Goal: Information Seeking & Learning: Check status

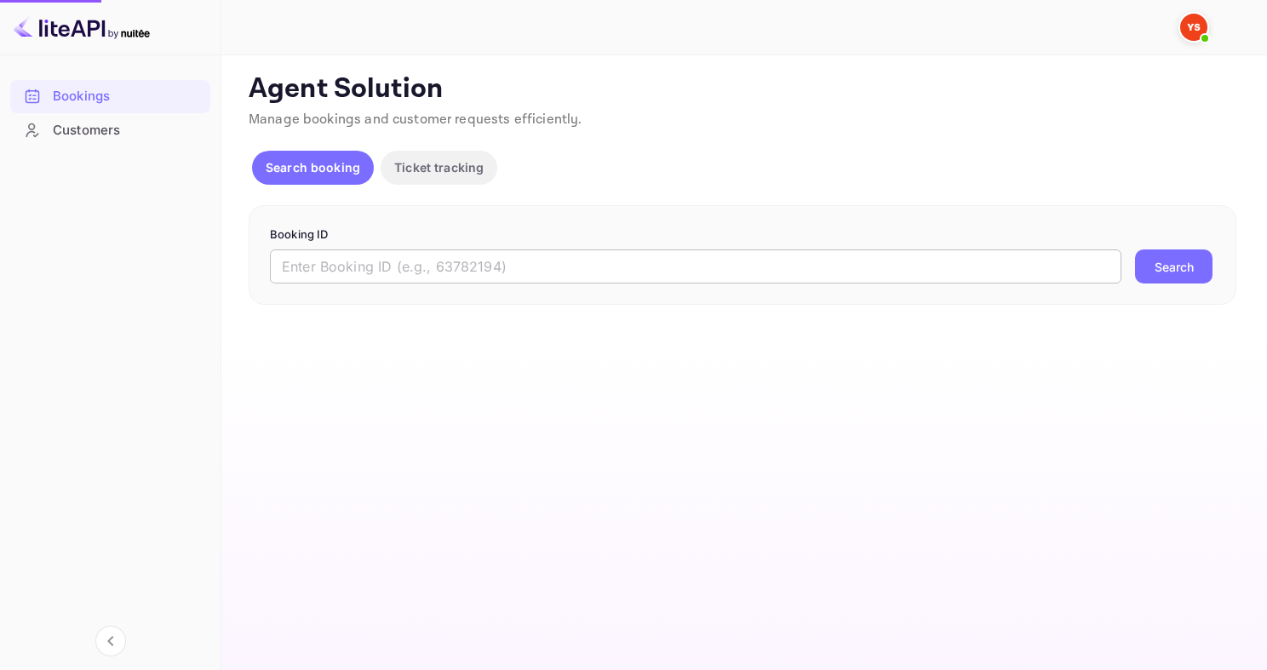
drag, startPoint x: 0, startPoint y: 0, endPoint x: 466, endPoint y: 276, distance: 541.5
click at [466, 276] on input "text" at bounding box center [696, 267] width 852 height 34
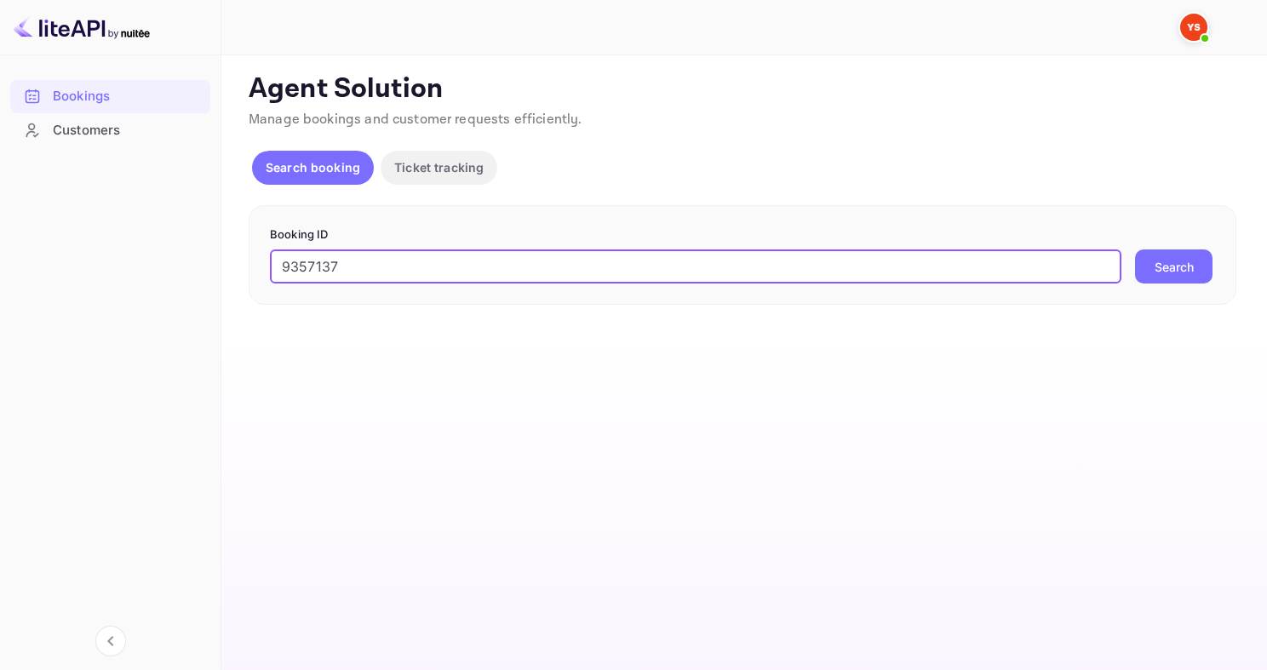
type input "9357137"
click at [1135, 250] on button "Search" at bounding box center [1174, 267] width 78 height 34
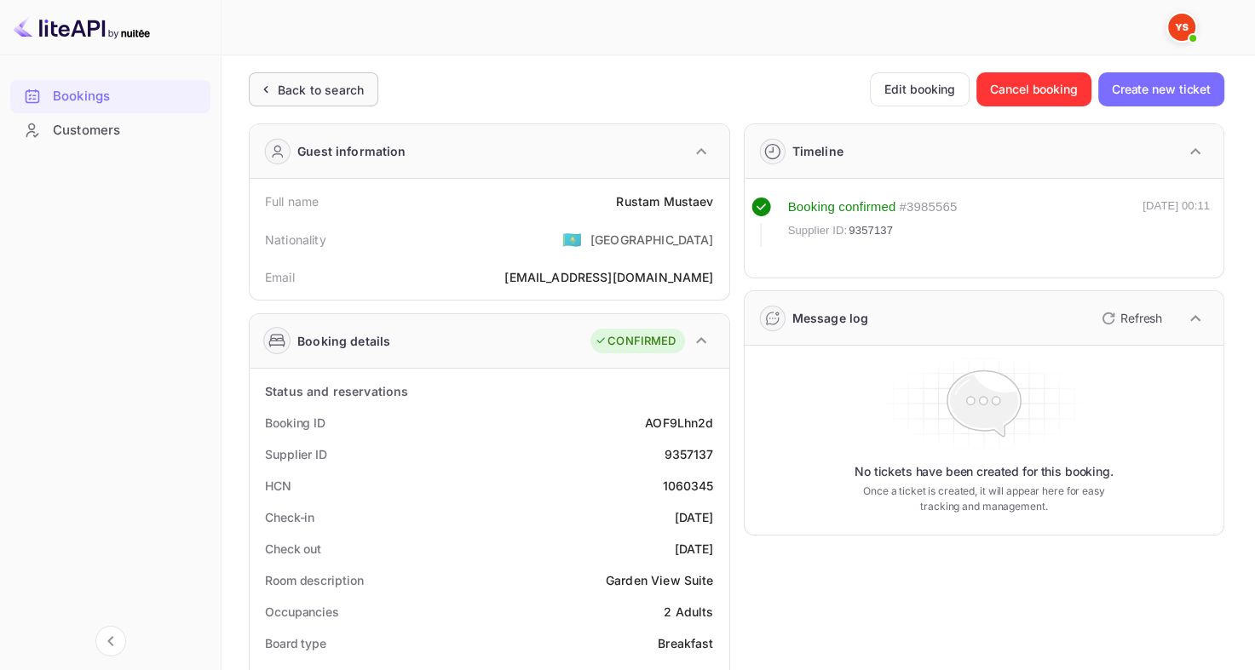
click at [272, 92] on icon at bounding box center [265, 89] width 18 height 17
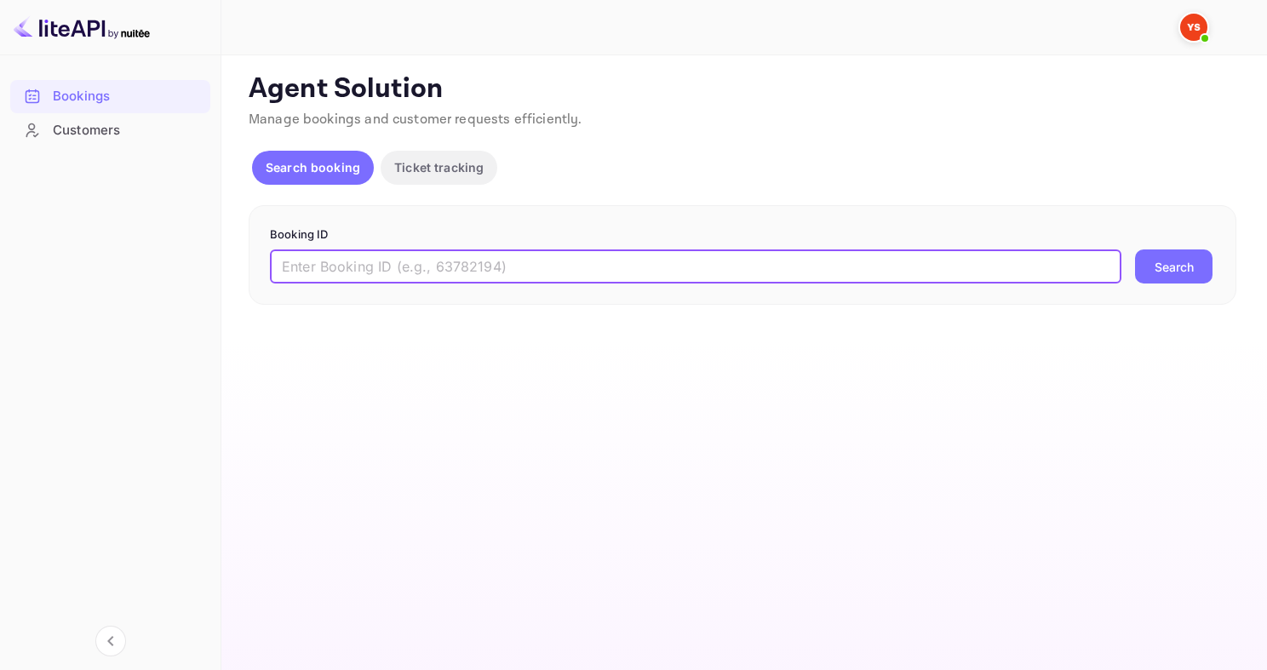
drag, startPoint x: 405, startPoint y: 198, endPoint x: 465, endPoint y: 250, distance: 79.2
click at [465, 250] on input "text" at bounding box center [696, 267] width 852 height 34
paste input "9552936"
type input "9552936"
click at [1135, 250] on button "Search" at bounding box center [1174, 267] width 78 height 34
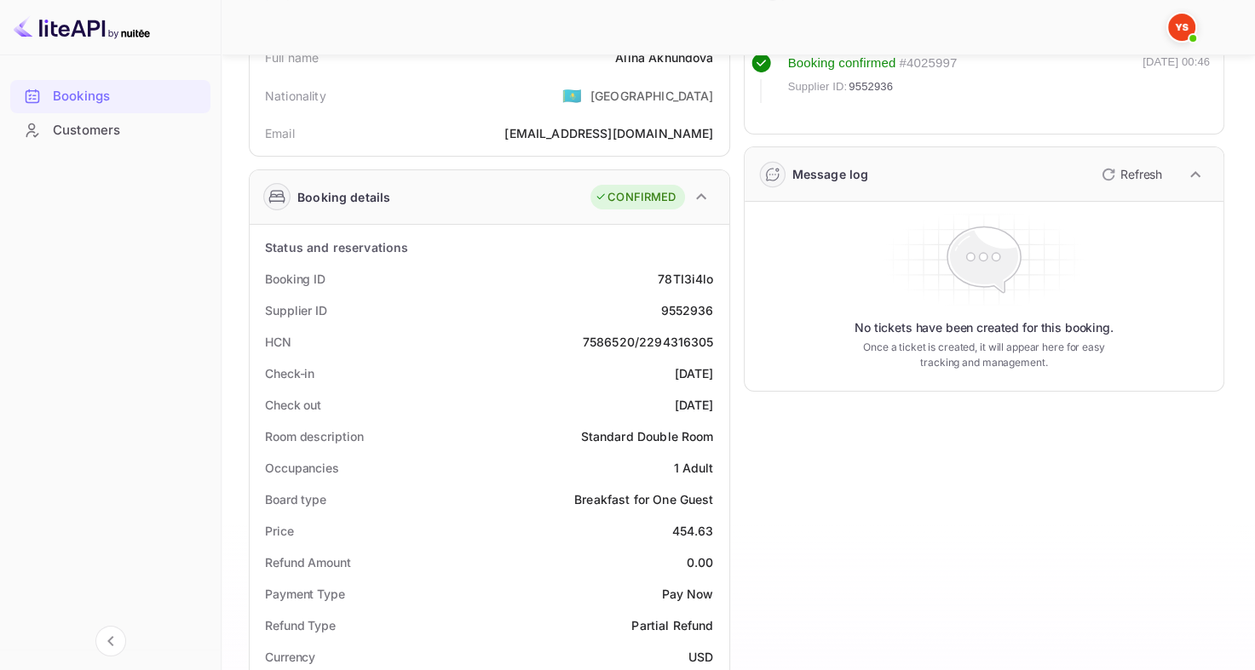
scroll to position [170, 0]
